Goal: Transaction & Acquisition: Register for event/course

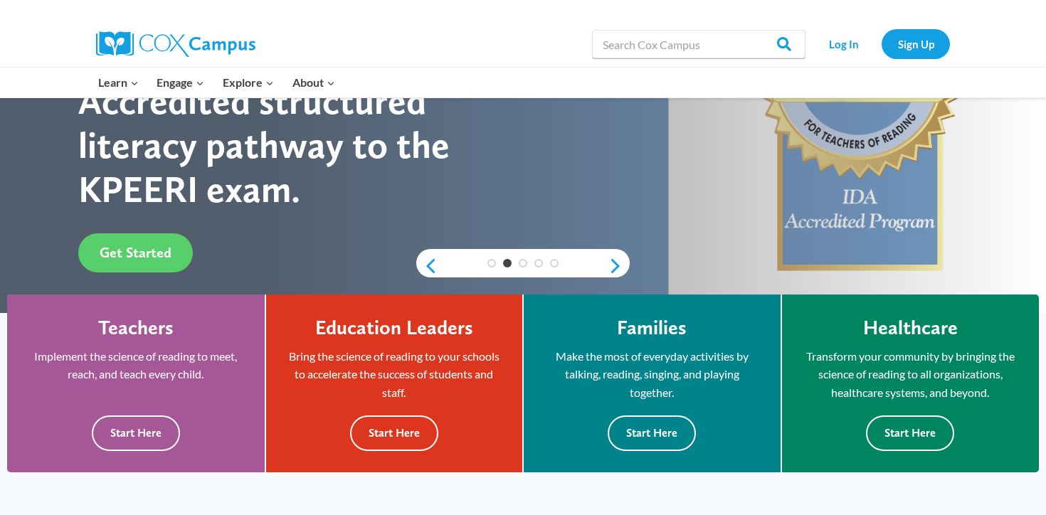
scroll to position [210, 0]
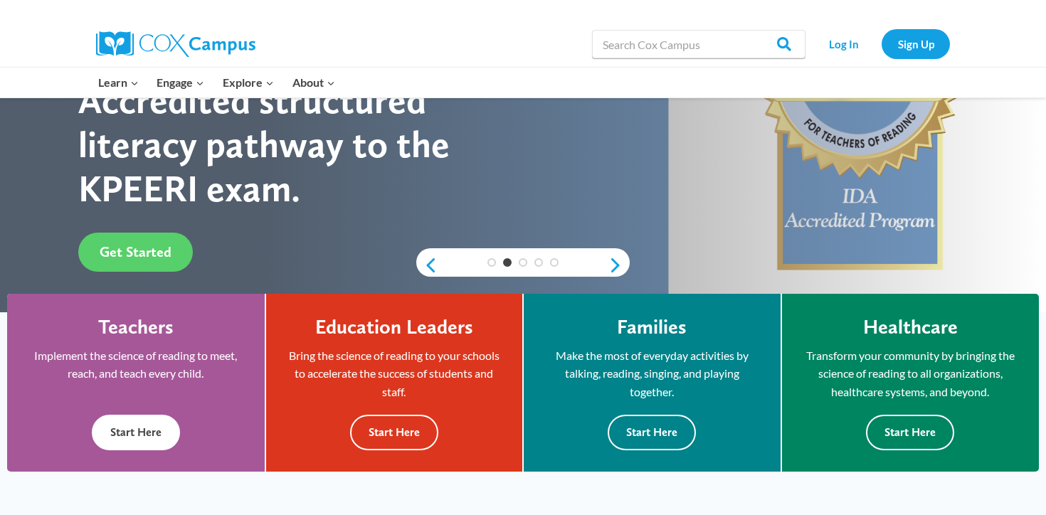
click at [153, 418] on button "Start Here" at bounding box center [136, 432] width 88 height 35
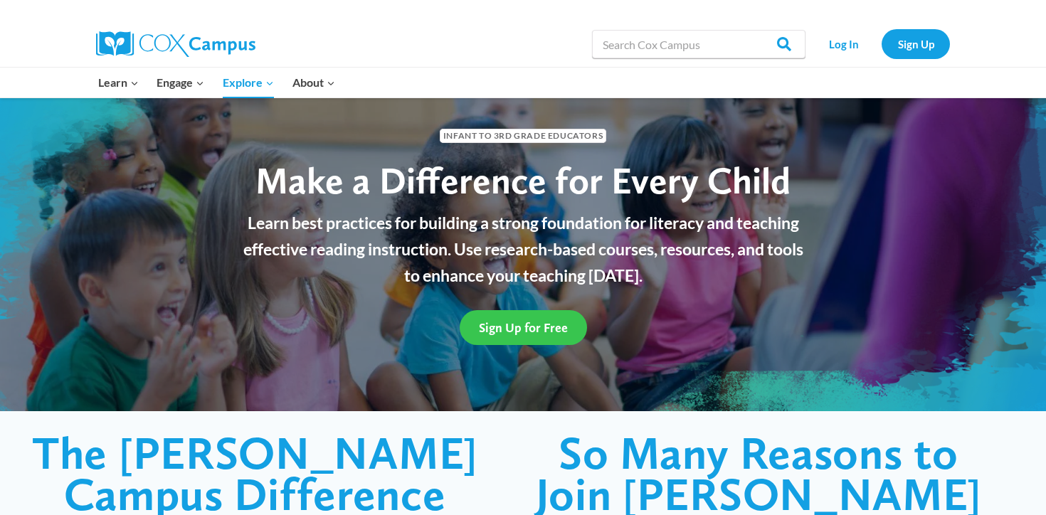
scroll to position [49, 0]
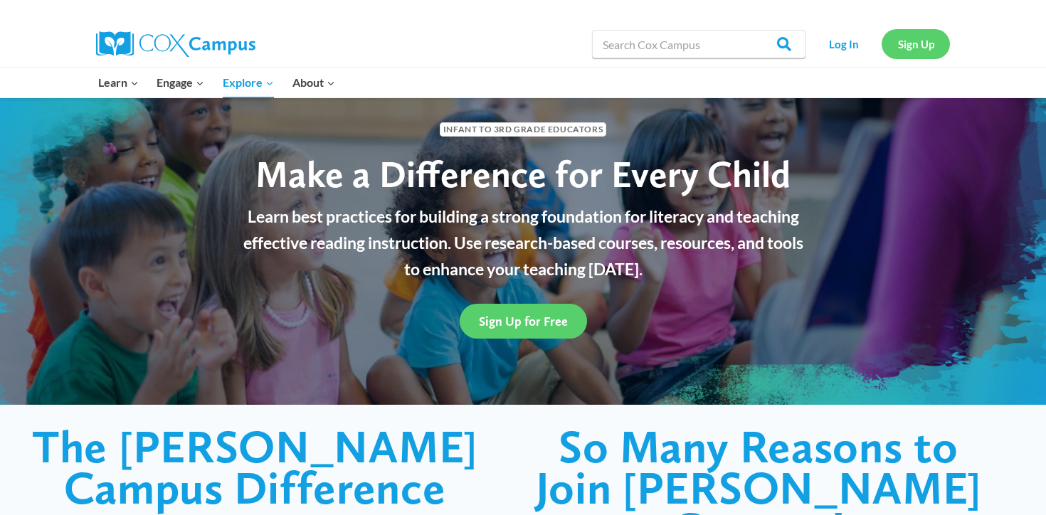
click at [924, 43] on link "Sign Up" at bounding box center [916, 43] width 68 height 29
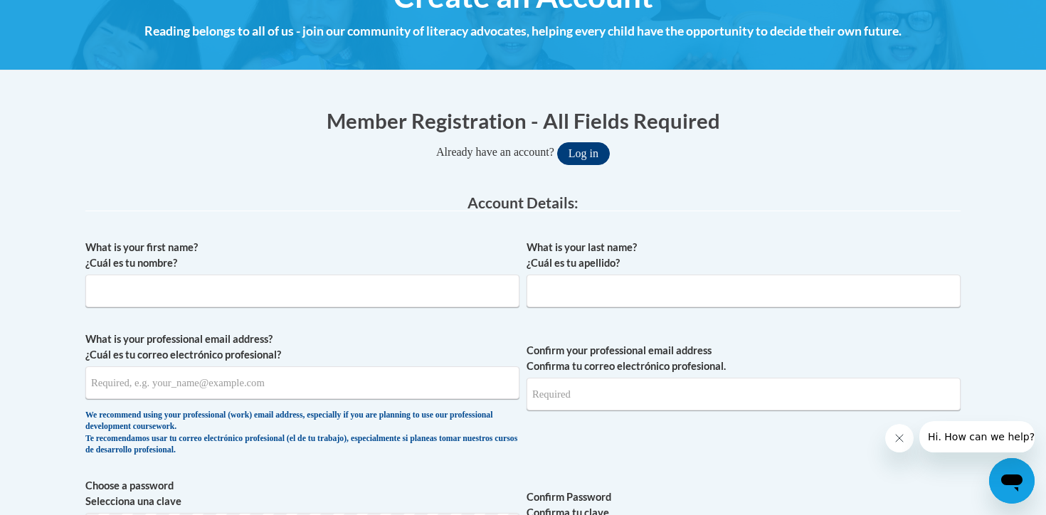
scroll to position [202, 0]
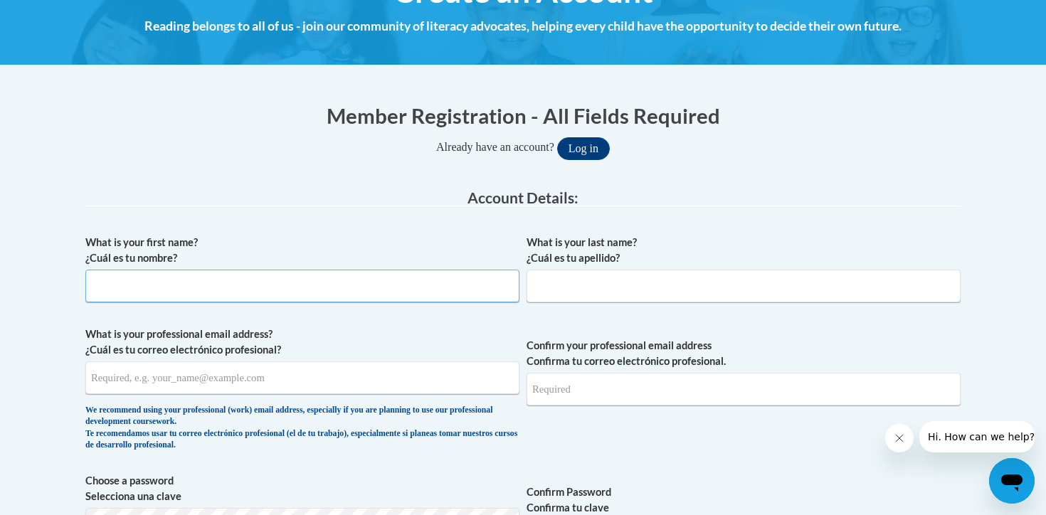
click at [438, 291] on input "What is your first name? ¿Cuál es tu nombre?" at bounding box center [302, 286] width 434 height 33
type input "[PERSON_NAME]"
click at [599, 282] on input "What is your last name? ¿Cuál es tu apellido?" at bounding box center [744, 286] width 434 height 33
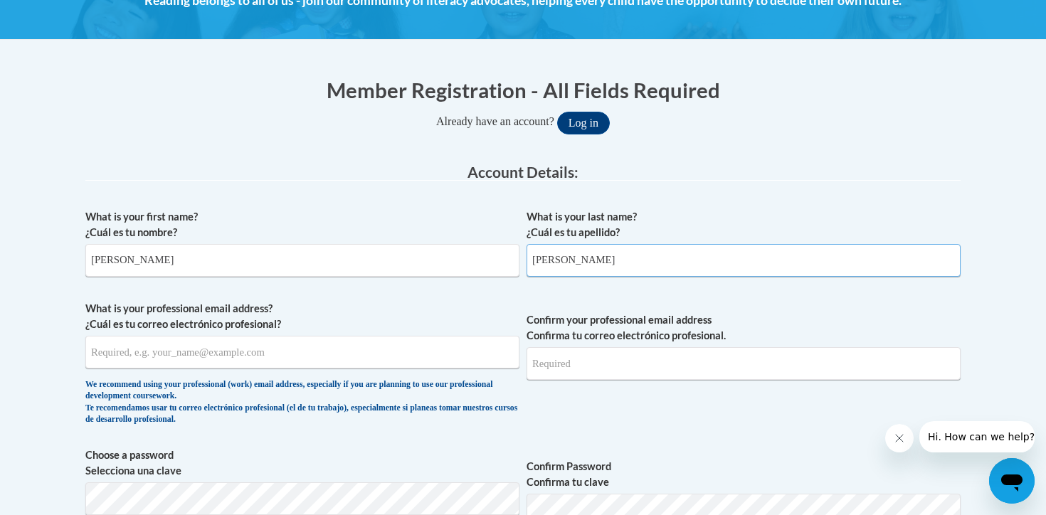
scroll to position [232, 0]
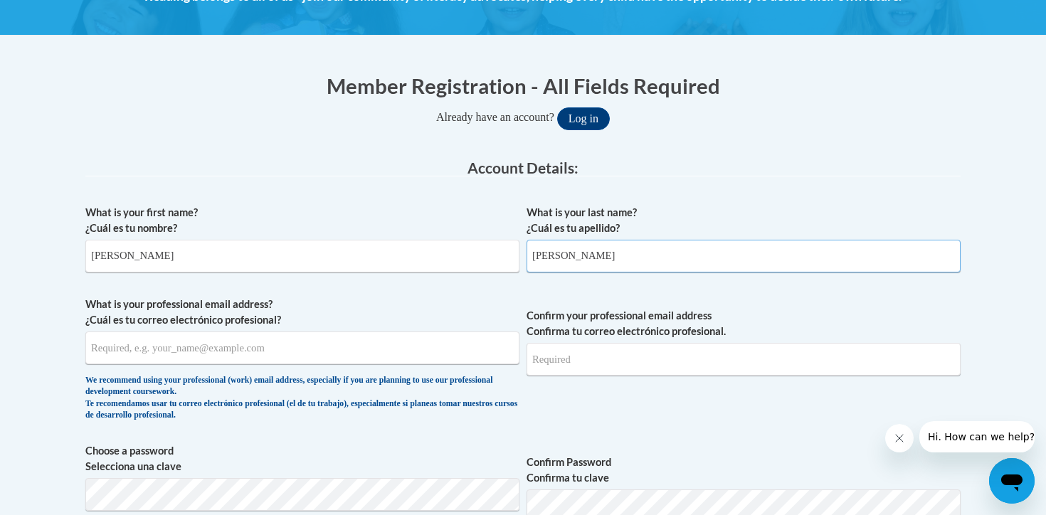
type input "[PERSON_NAME]"
click at [413, 357] on input "What is your professional email address? ¿Cuál es tu correo electrónico profesi…" at bounding box center [302, 348] width 434 height 33
type input "mojones@duplinschools.net"
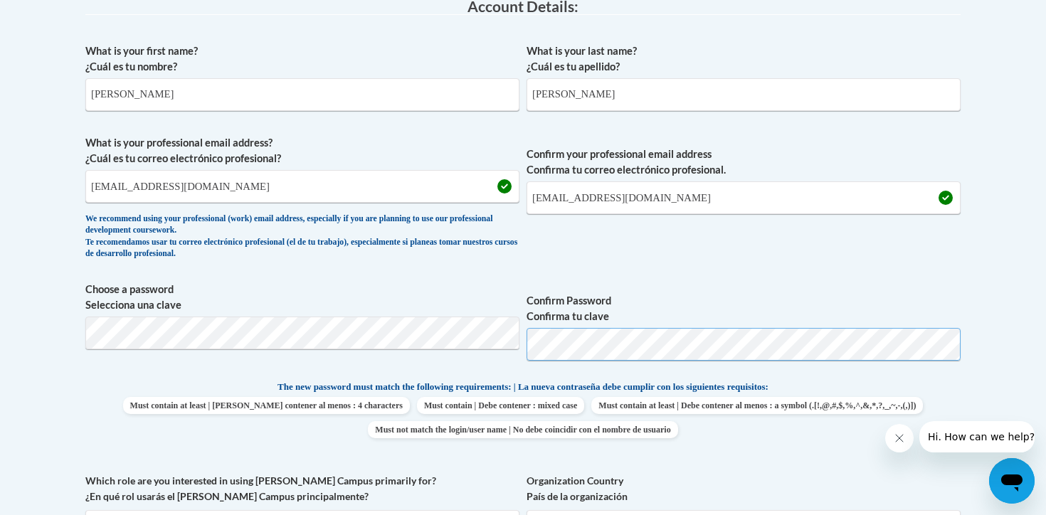
scroll to position [394, 0]
click at [710, 323] on span "Confirm Password Confirma tu clave" at bounding box center [744, 326] width 434 height 90
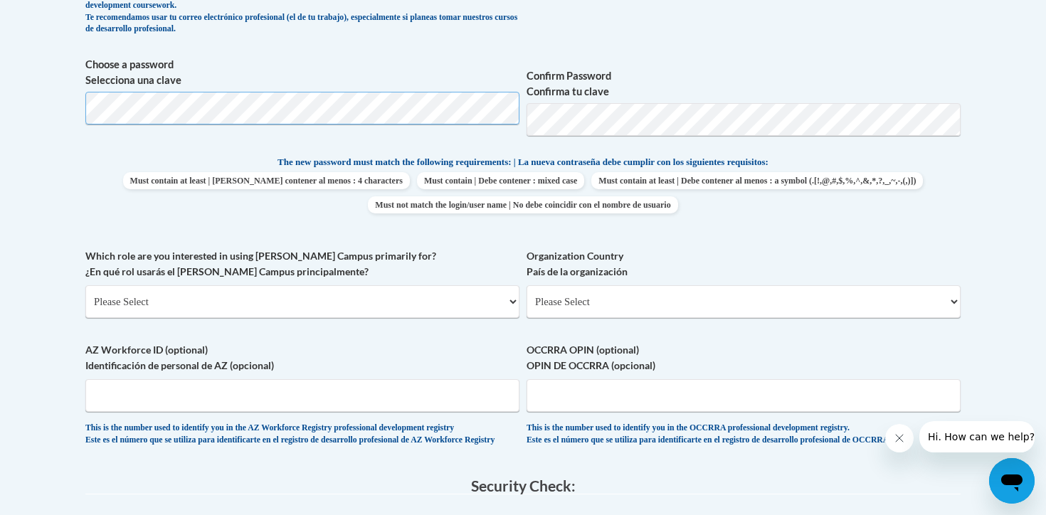
scroll to position [619, 0]
click at [513, 299] on select "Please Select College/University | Colegio/Universidad Community/Nonprofit Part…" at bounding box center [302, 301] width 434 height 33
select select "fbf2d438-af2f-41f8-98f1-81c410e29de3"
click at [85, 285] on select "Please Select College/University | Colegio/Universidad Community/Nonprofit Part…" at bounding box center [302, 301] width 434 height 33
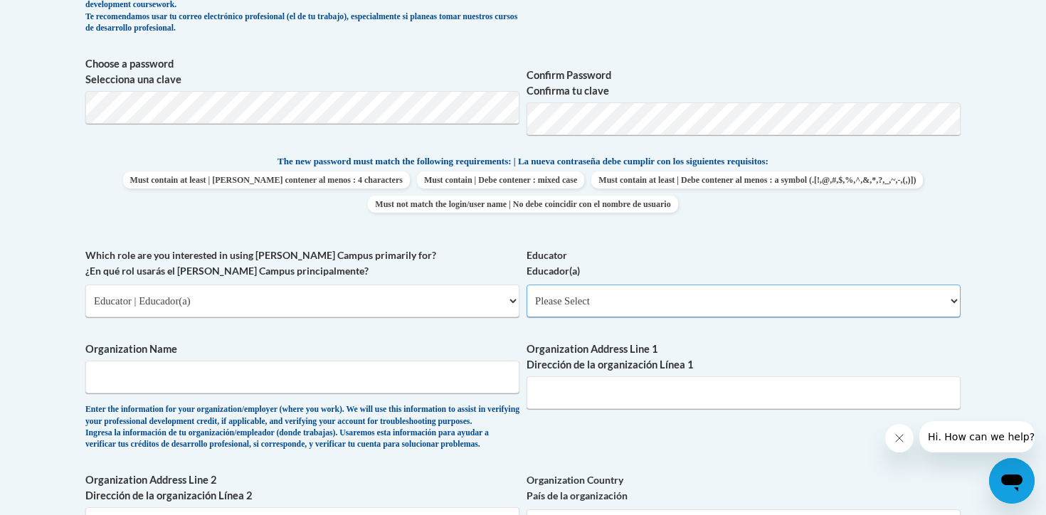
click at [605, 300] on select "Please Select Early Learning/Daycare Teacher/Family Home Care Provider | Maestr…" at bounding box center [744, 301] width 434 height 33
select select "5e2af403-4f2c-4e49-a02f-103e55d7b75b"
click at [527, 285] on select "Please Select Early Learning/Daycare Teacher/Family Home Care Provider | Maestr…" at bounding box center [744, 301] width 434 height 33
click at [423, 385] on input "Organization Name" at bounding box center [302, 377] width 434 height 33
type input "BF Grady"
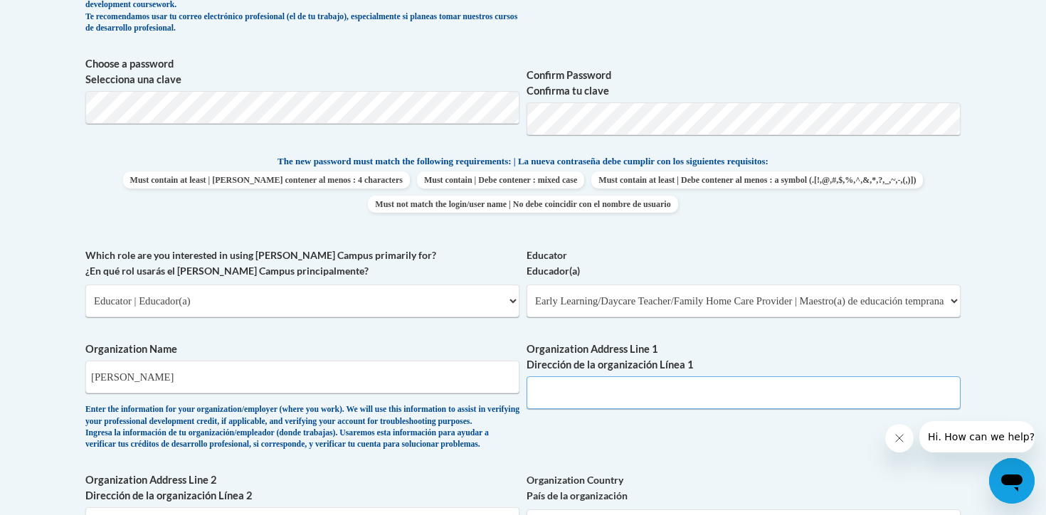
click at [632, 386] on input "Organization Address Line 1 Dirección de la organización Línea 1" at bounding box center [744, 392] width 434 height 33
click at [802, 351] on label "Organization Address Line 1 Dirección de la organización Línea 1" at bounding box center [744, 357] width 434 height 31
click at [802, 376] on input "Organization Address Line 1 Dirección de la organización Línea 1" at bounding box center [744, 392] width 434 height 33
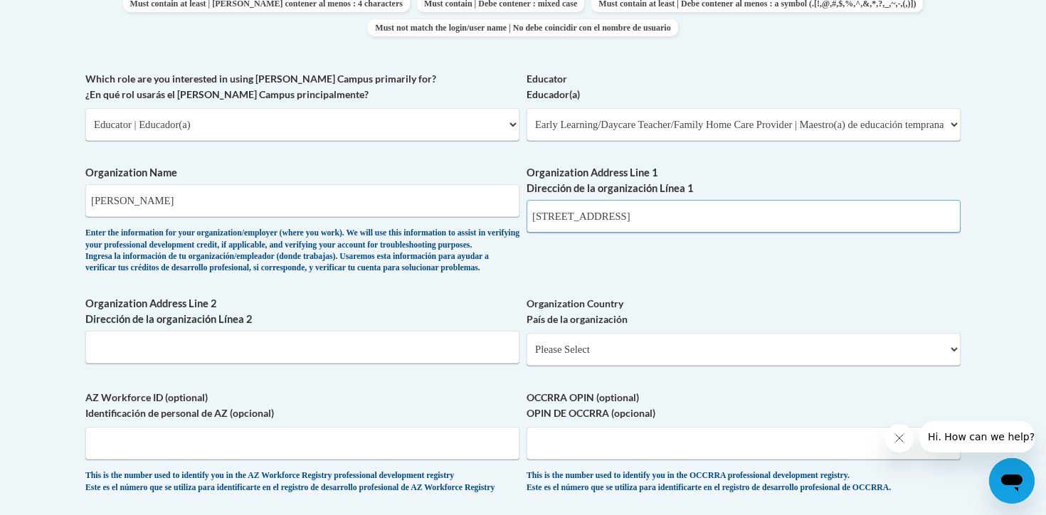
scroll to position [804, 0]
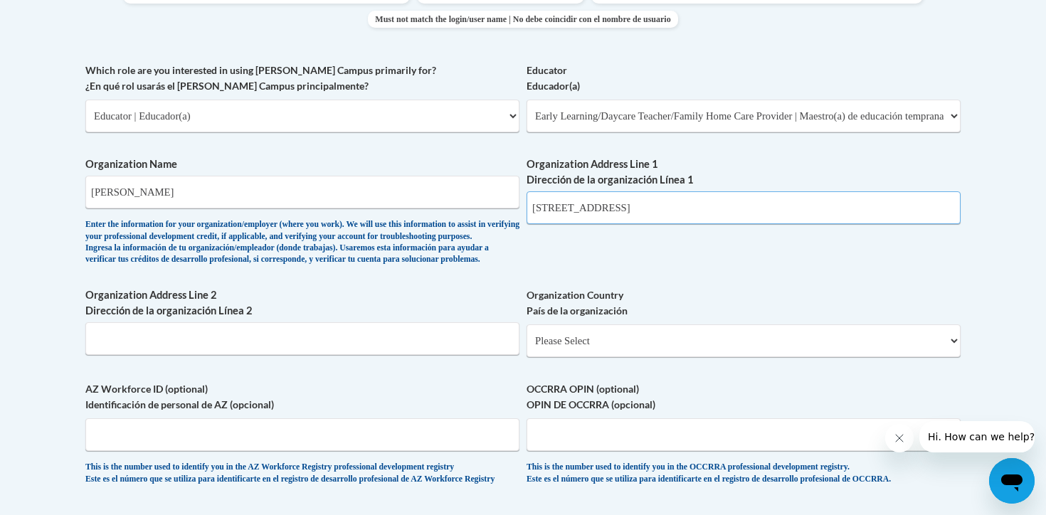
type input "2627 NC-11903 Hwy 11 903"
click at [404, 355] on input "Organization Address Line 2 Dirección de la organización Línea 2" at bounding box center [302, 338] width 434 height 33
type input "D"
type input "Albertson"
click at [625, 357] on select "Please Select United States | Estados Unidos Outside of the United States | Fue…" at bounding box center [744, 340] width 434 height 33
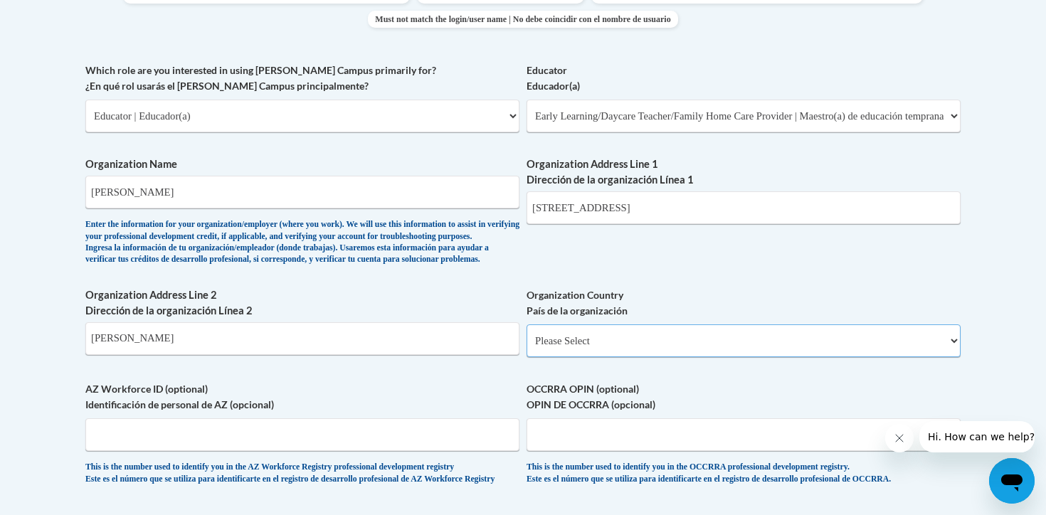
select select "ad49bcad-a171-4b2e-b99c-48b446064914"
click at [527, 347] on select "Please Select United States | Estados Unidos Outside of the United States | Fue…" at bounding box center [744, 340] width 434 height 33
select select
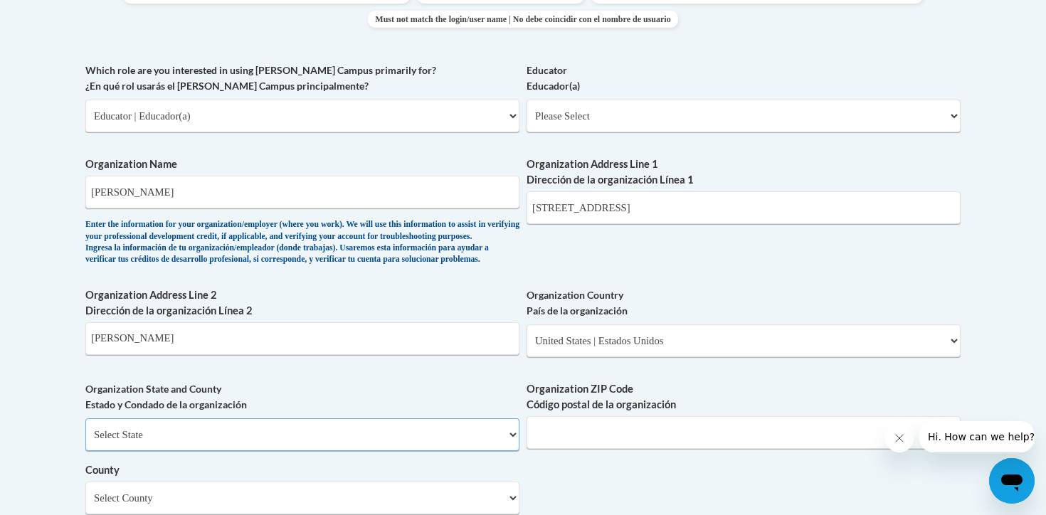
click at [374, 451] on select "Select State Alabama Alaska Arizona Arkansas California Colorado Connecticut De…" at bounding box center [302, 434] width 434 height 33
click at [85, 442] on select "Select State Alabama Alaska Arizona Arkansas California Colorado Connecticut De…" at bounding box center [302, 434] width 434 height 33
click at [363, 451] on select "Select State Alabama Alaska Arizona Arkansas California Colorado Connecticut De…" at bounding box center [302, 434] width 434 height 33
select select "North Carolina"
click at [85, 442] on select "Select State Alabama Alaska Arizona Arkansas California Colorado Connecticut De…" at bounding box center [302, 434] width 434 height 33
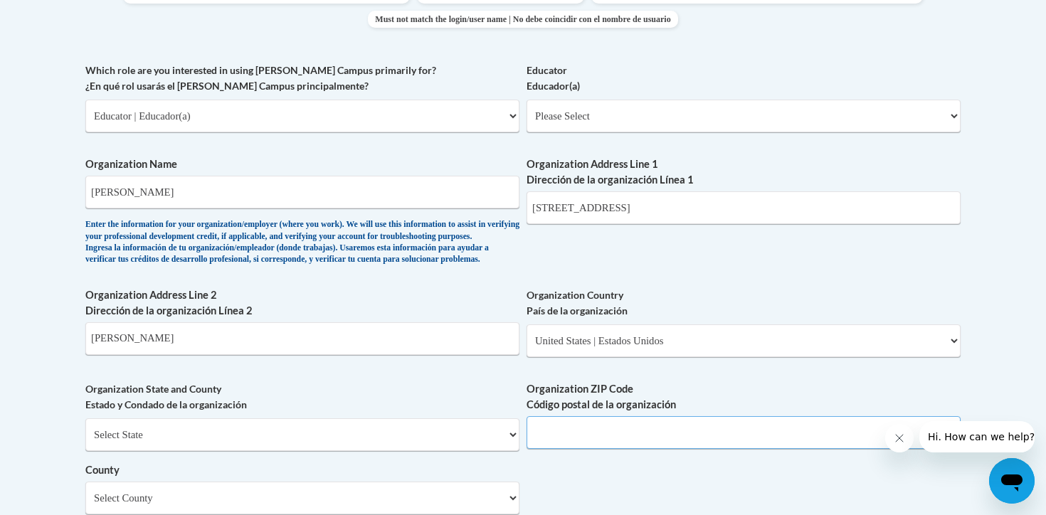
click at [604, 449] on input "Organization ZIP Code Código postal de la organización" at bounding box center [744, 432] width 434 height 33
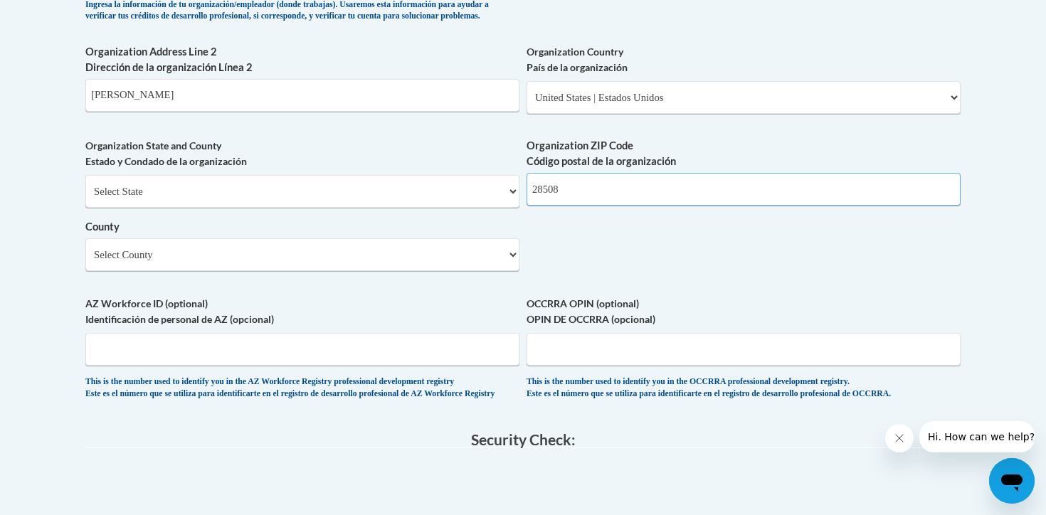
scroll to position [1049, 0]
type input "28508"
click at [515, 270] on select "Select County Alamance Alexander Alleghany Anson Ashe Avery Beaufort Bertie Bla…" at bounding box center [302, 253] width 434 height 33
select select "Duplin"
click at [85, 260] on select "Select County Alamance Alexander Alleghany Anson Ashe Avery Beaufort Bertie Bla…" at bounding box center [302, 253] width 434 height 33
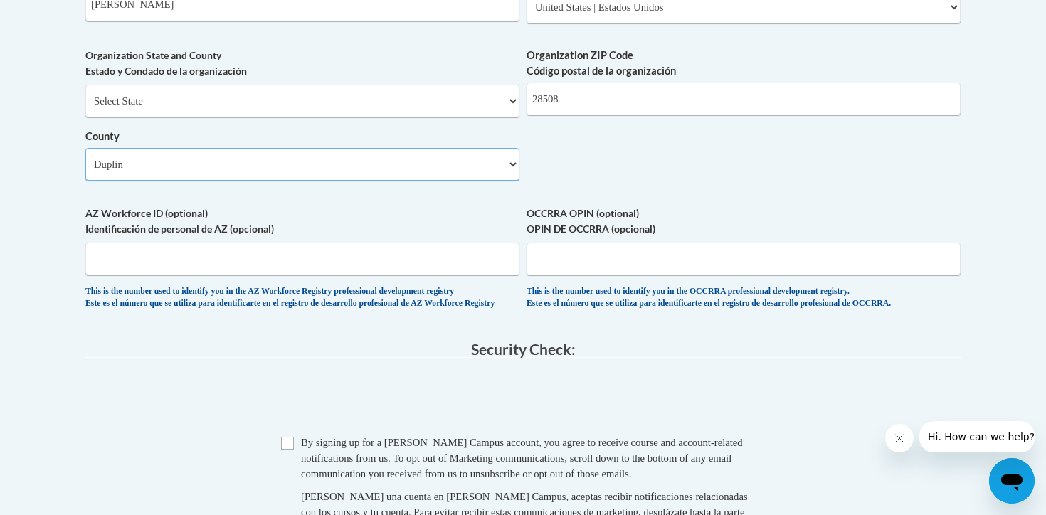
scroll to position [1168, 0]
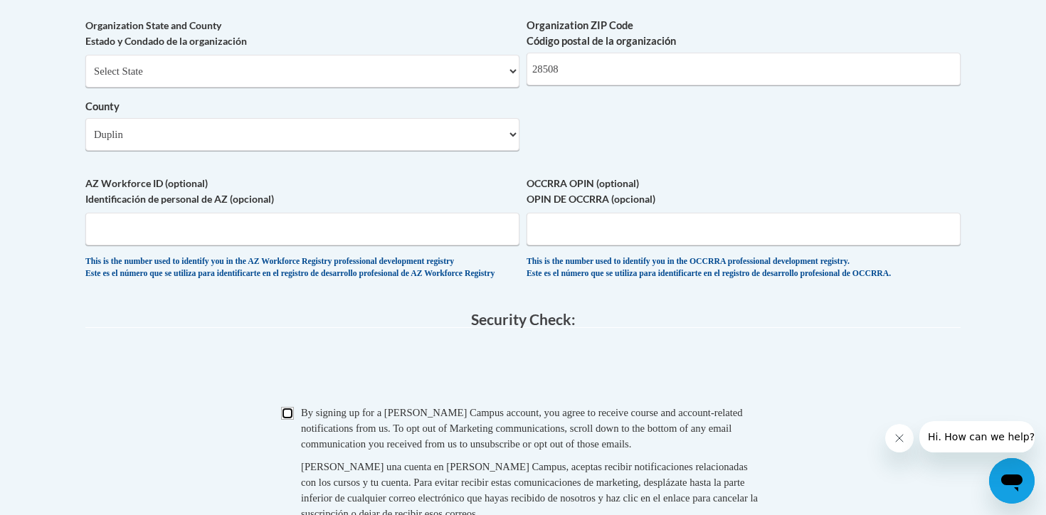
click at [293, 420] on input "Checkbox" at bounding box center [287, 413] width 13 height 13
checkbox input "true"
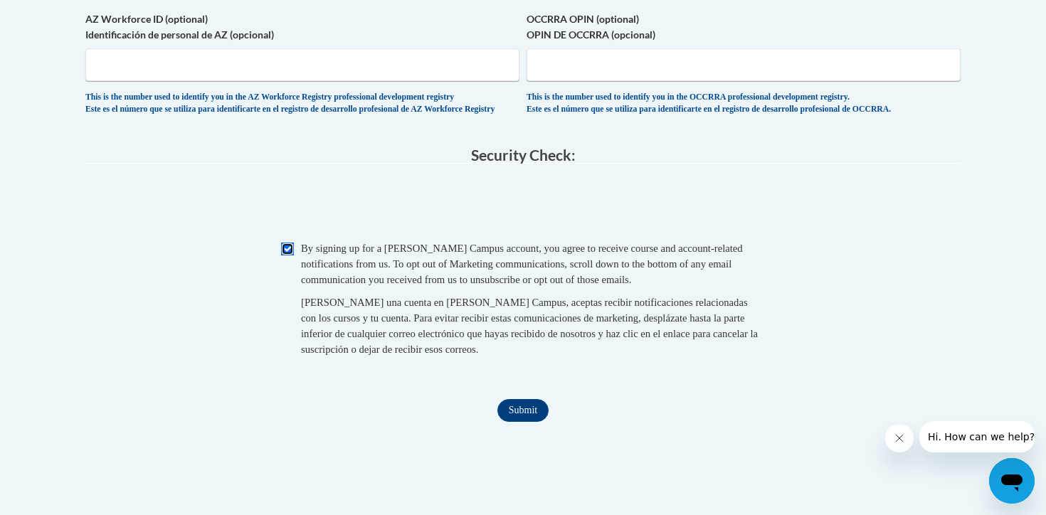
scroll to position [1336, 0]
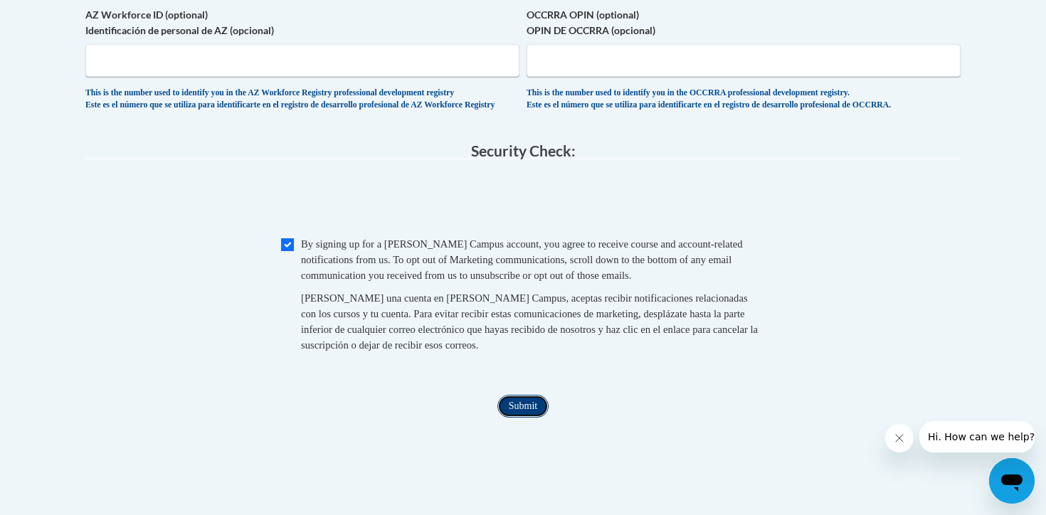
click at [524, 418] on input "Submit" at bounding box center [522, 406] width 51 height 23
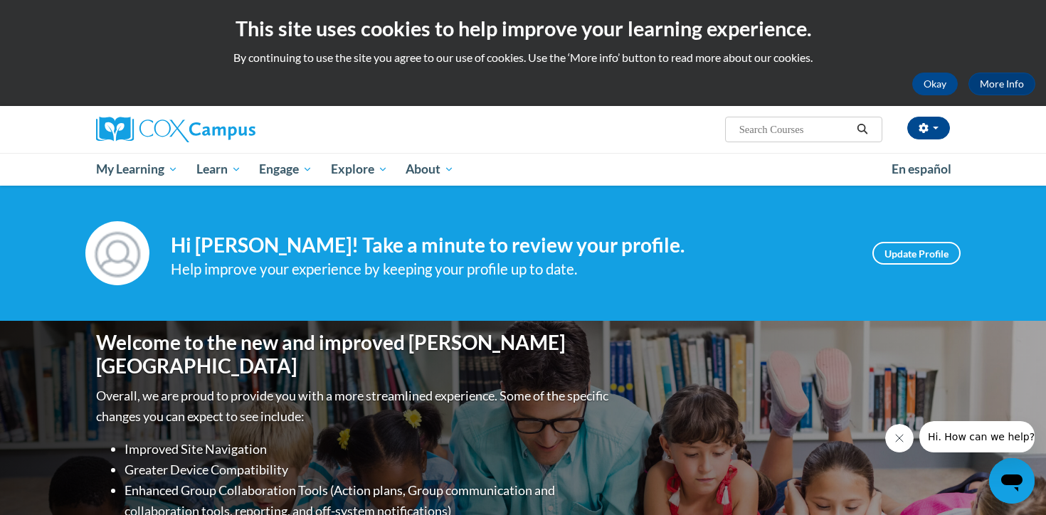
scroll to position [1, 0]
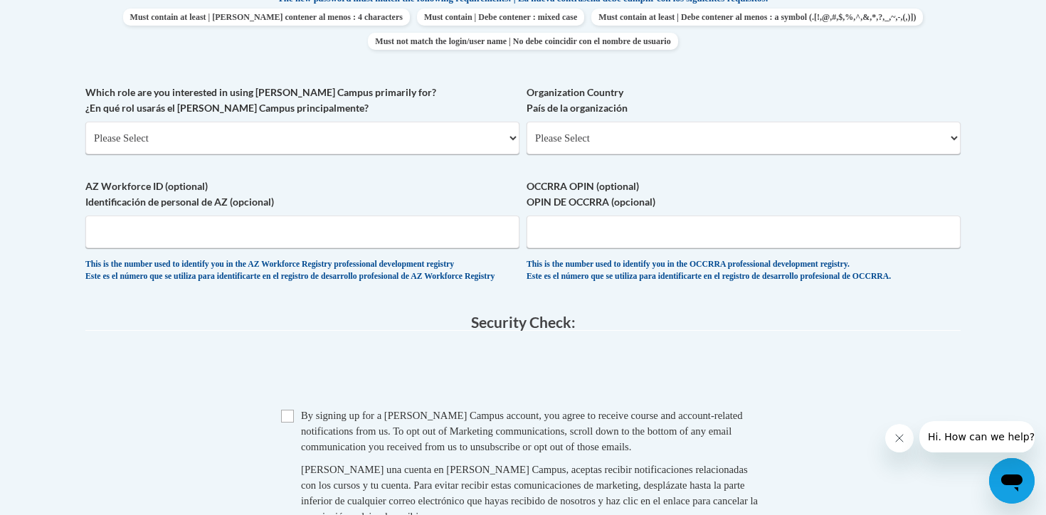
scroll to position [778, 0]
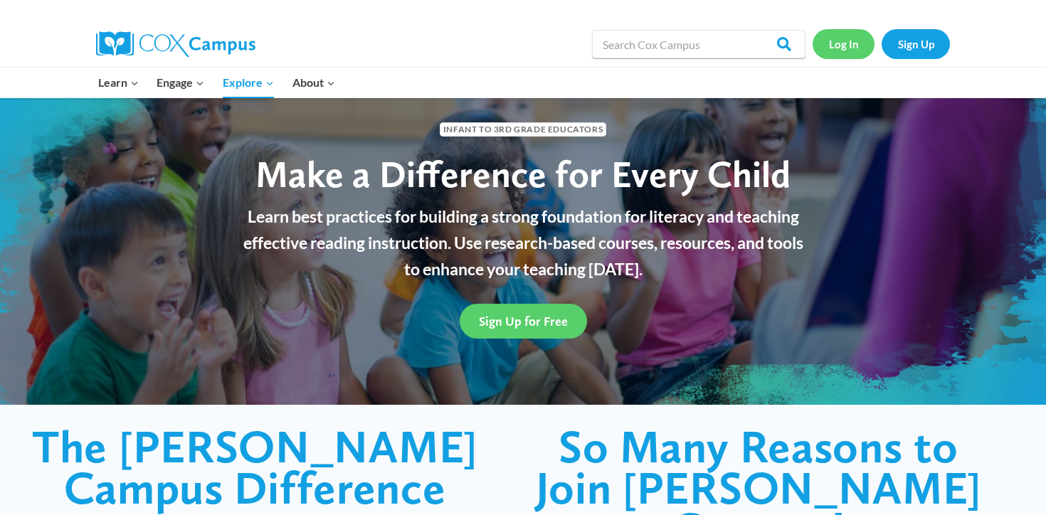
click at [843, 48] on link "Log In" at bounding box center [844, 43] width 62 height 29
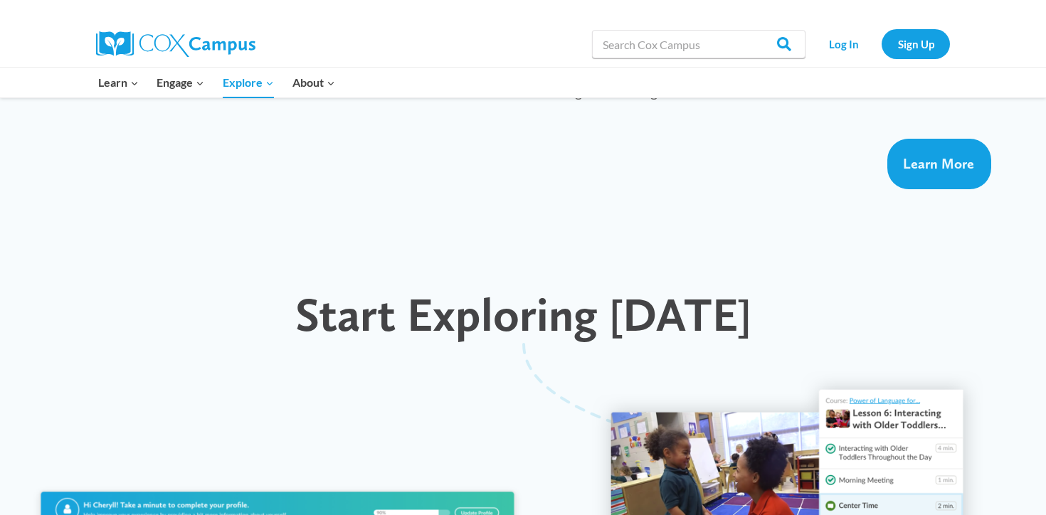
scroll to position [1173, 0]
